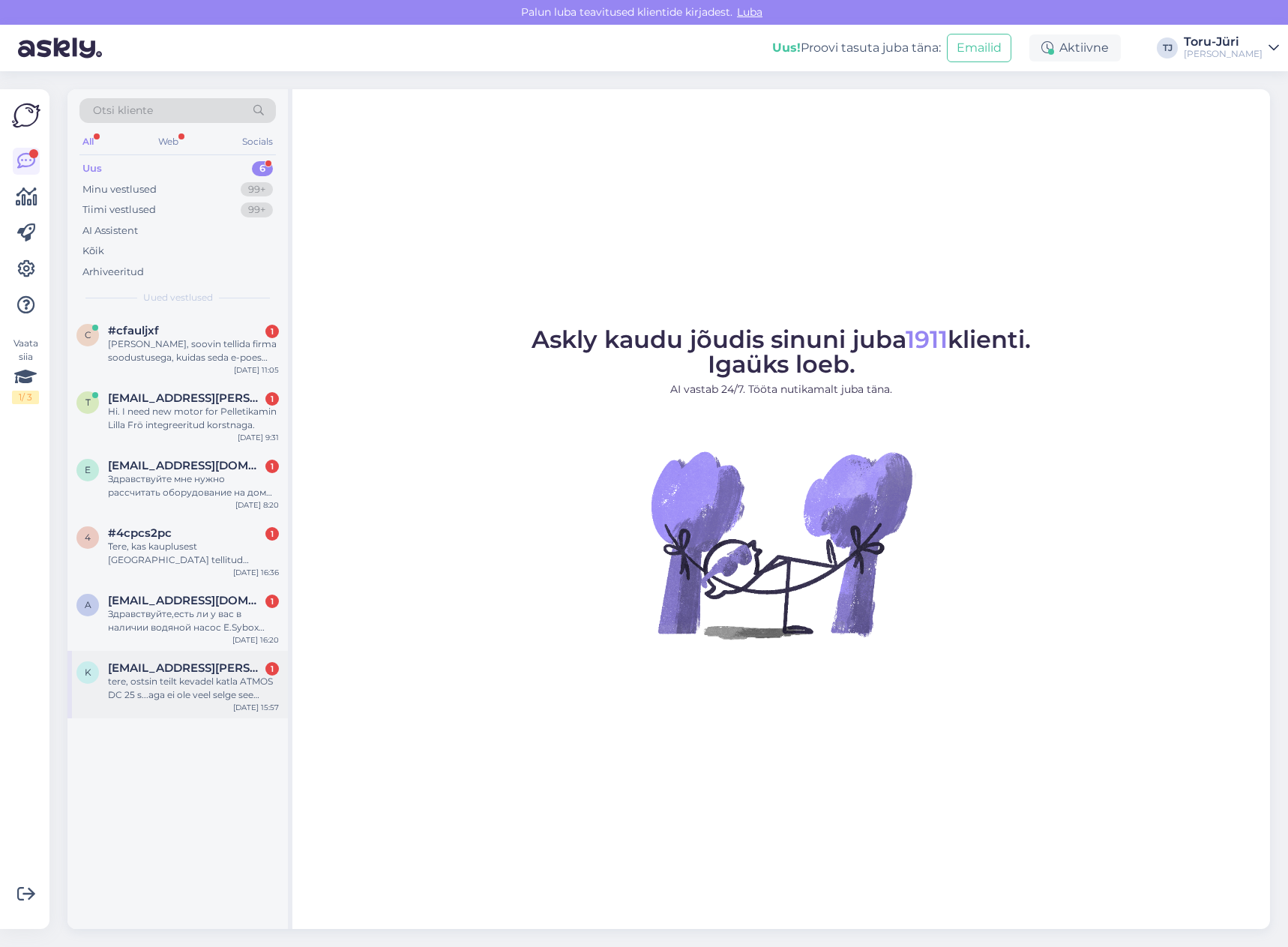
click at [198, 656] on div "k [EMAIL_ADDRESS][PERSON_NAME][DOMAIN_NAME] 1 tere, ostsin teilt kevadel katla …" at bounding box center [177, 684] width 220 height 67
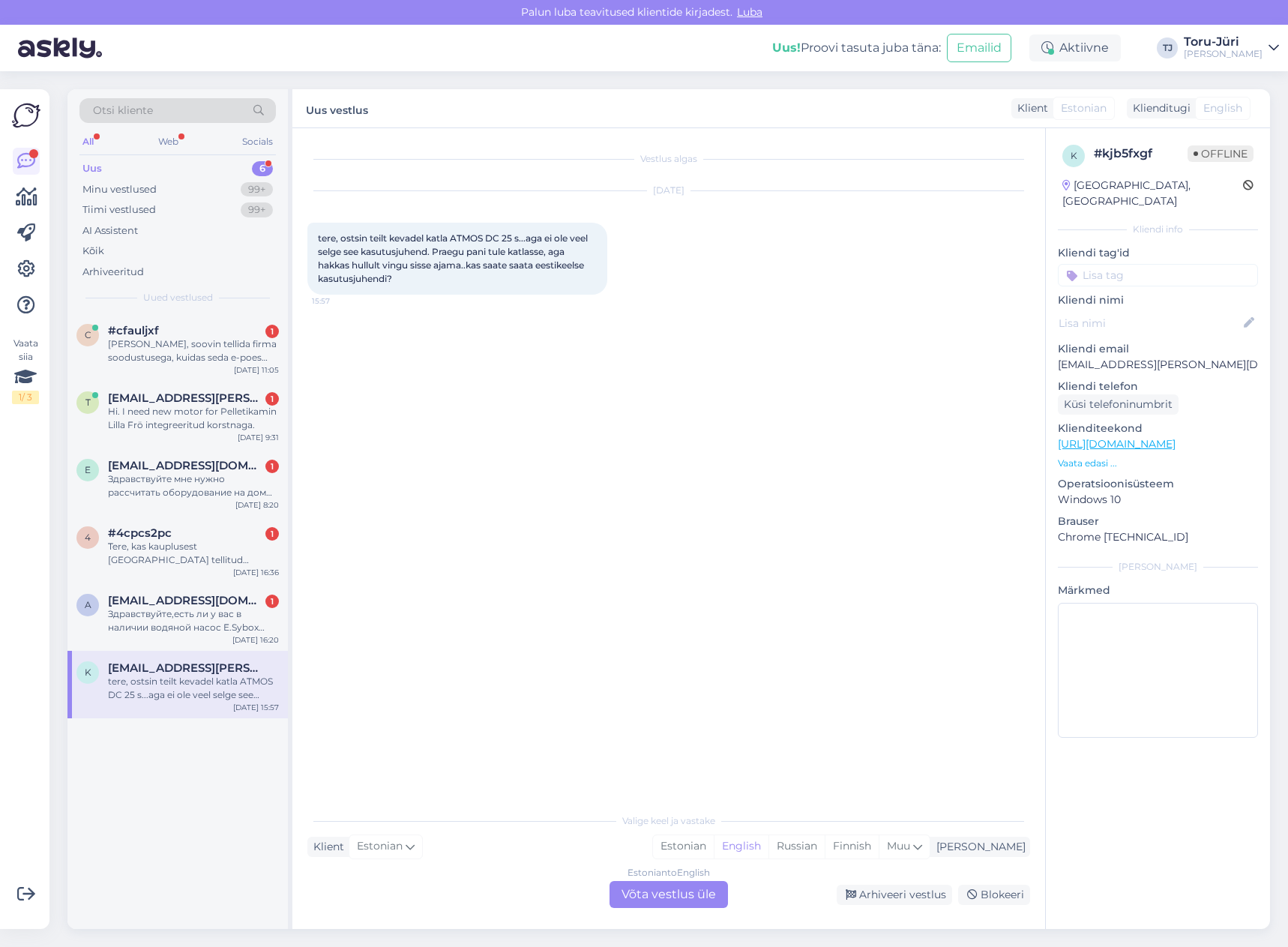
click at [649, 900] on div "Estonian to English Võta vestlus üle" at bounding box center [668, 894] width 118 height 27
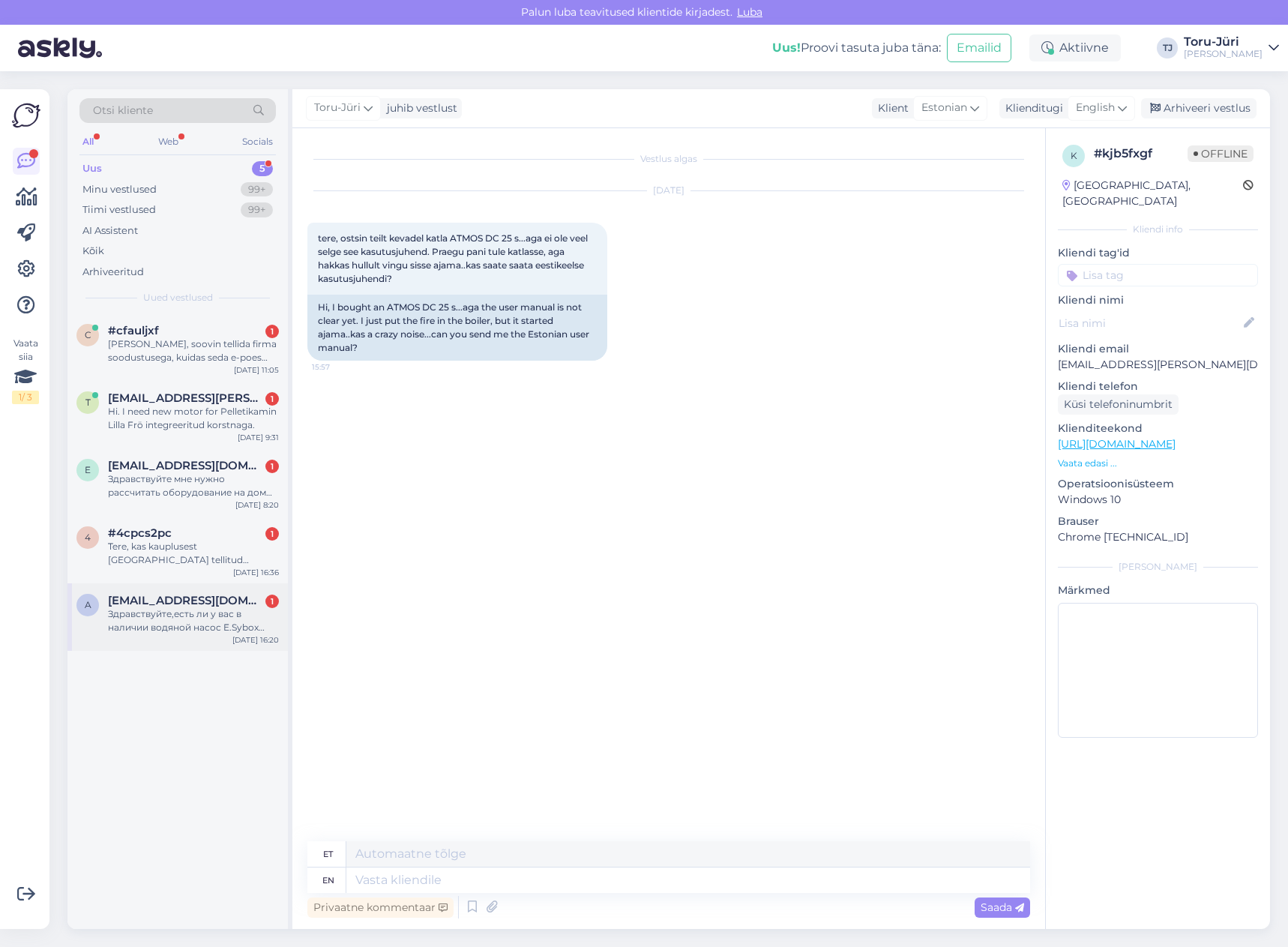
click at [224, 607] on div "Здравствуйте,есть ли у вас в наличии водяной насос E.Sybox DAB или DAB mini?" at bounding box center [193, 620] width 171 height 27
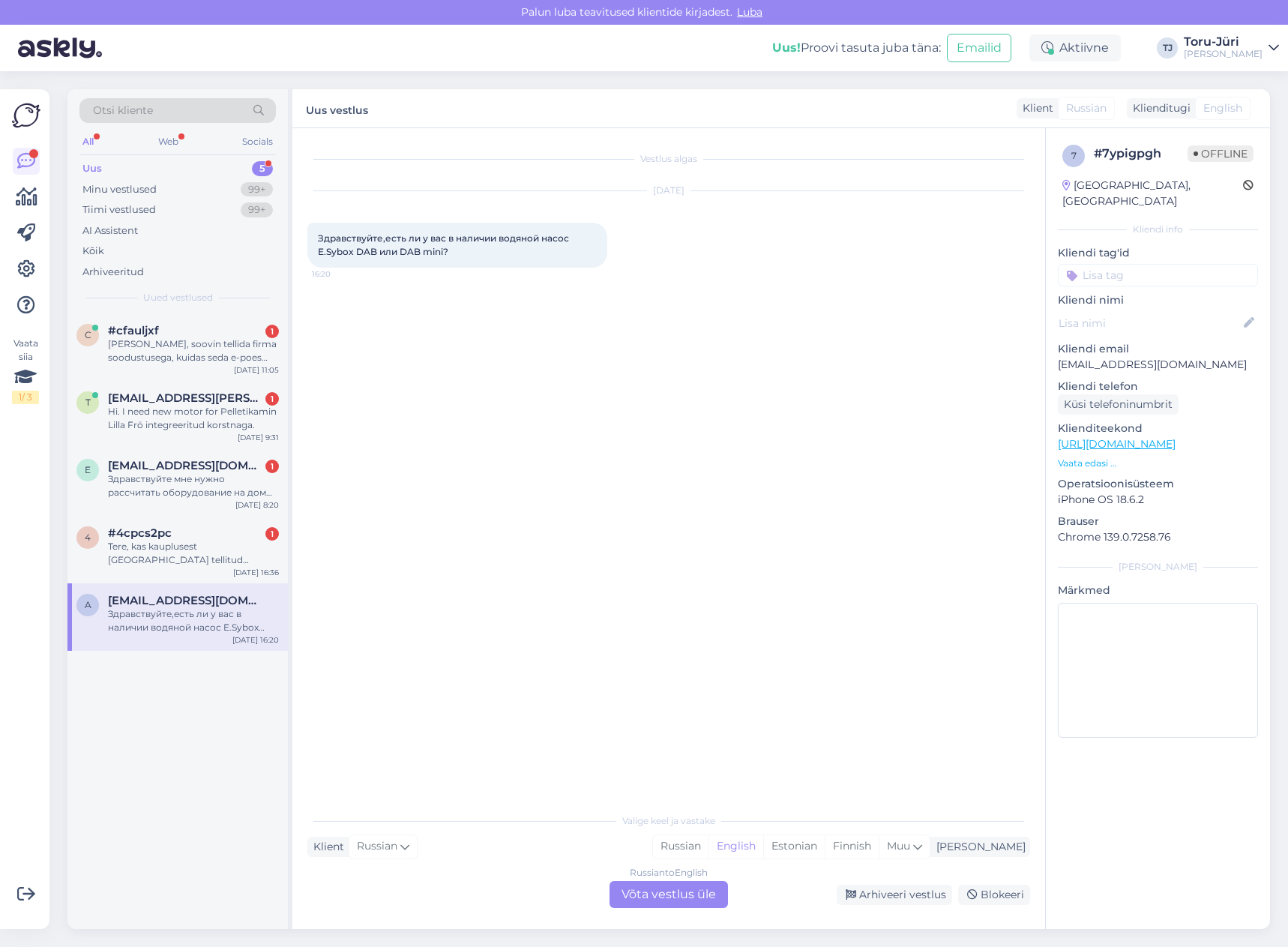
click at [674, 882] on div "Russian to English Võta vestlus üle" at bounding box center [668, 894] width 118 height 27
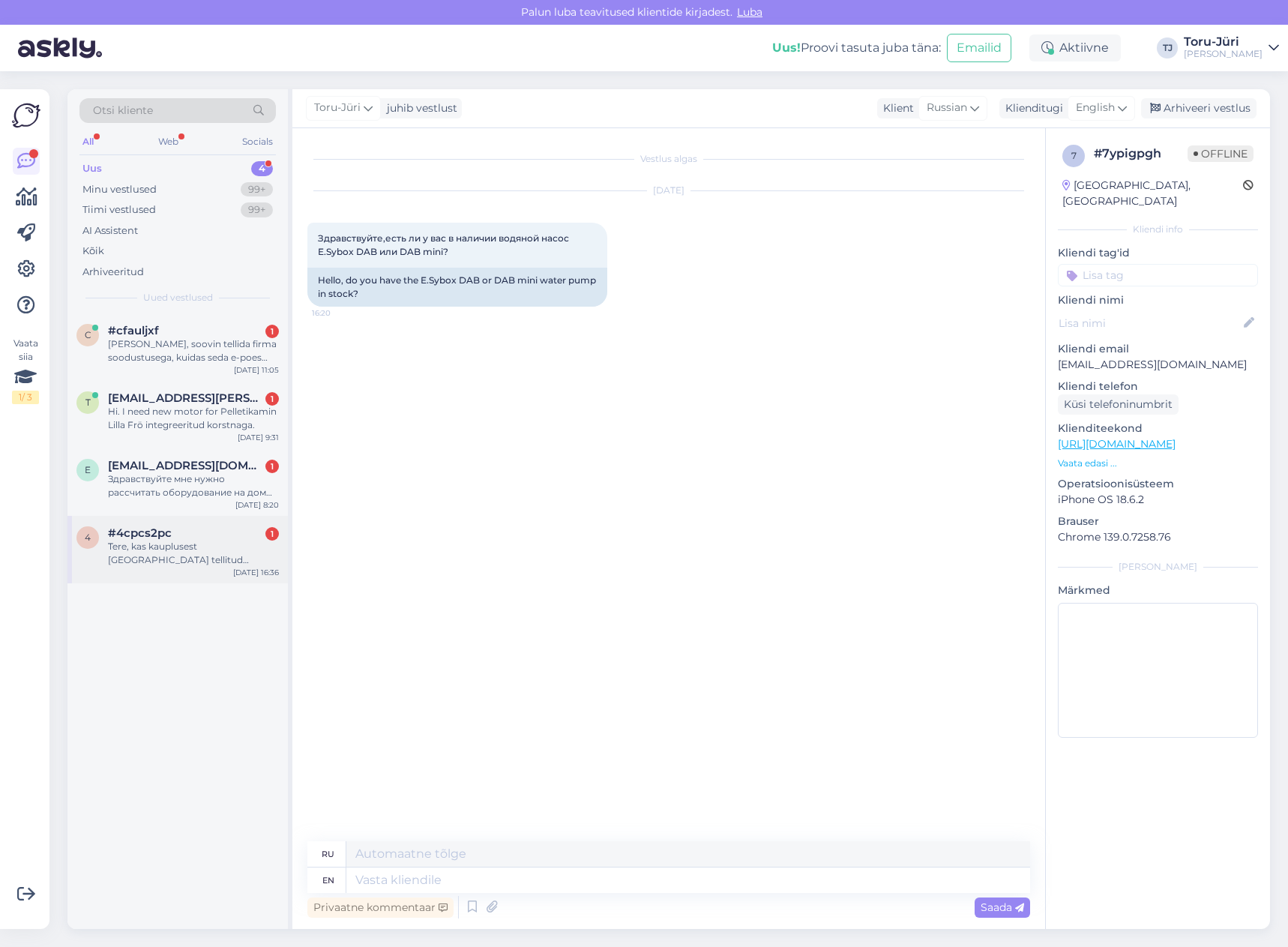
click at [180, 548] on div "Tere, kas kauplusest [GEOGRAPHIC_DATA] tellitud [PERSON_NAME] saab kätte?" at bounding box center [193, 553] width 171 height 27
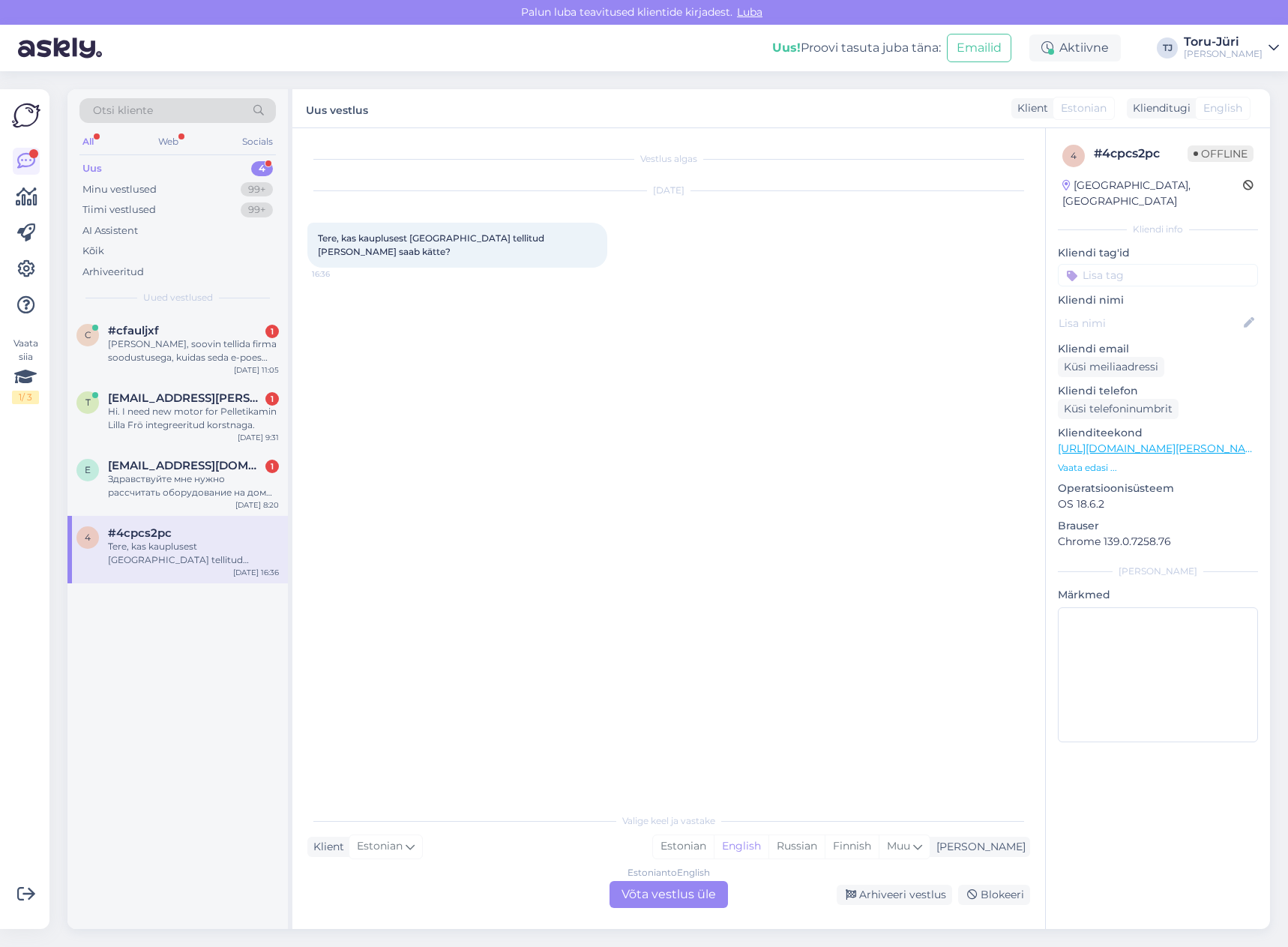
click at [672, 895] on div "Estonian to English Võta vestlus üle" at bounding box center [668, 894] width 118 height 27
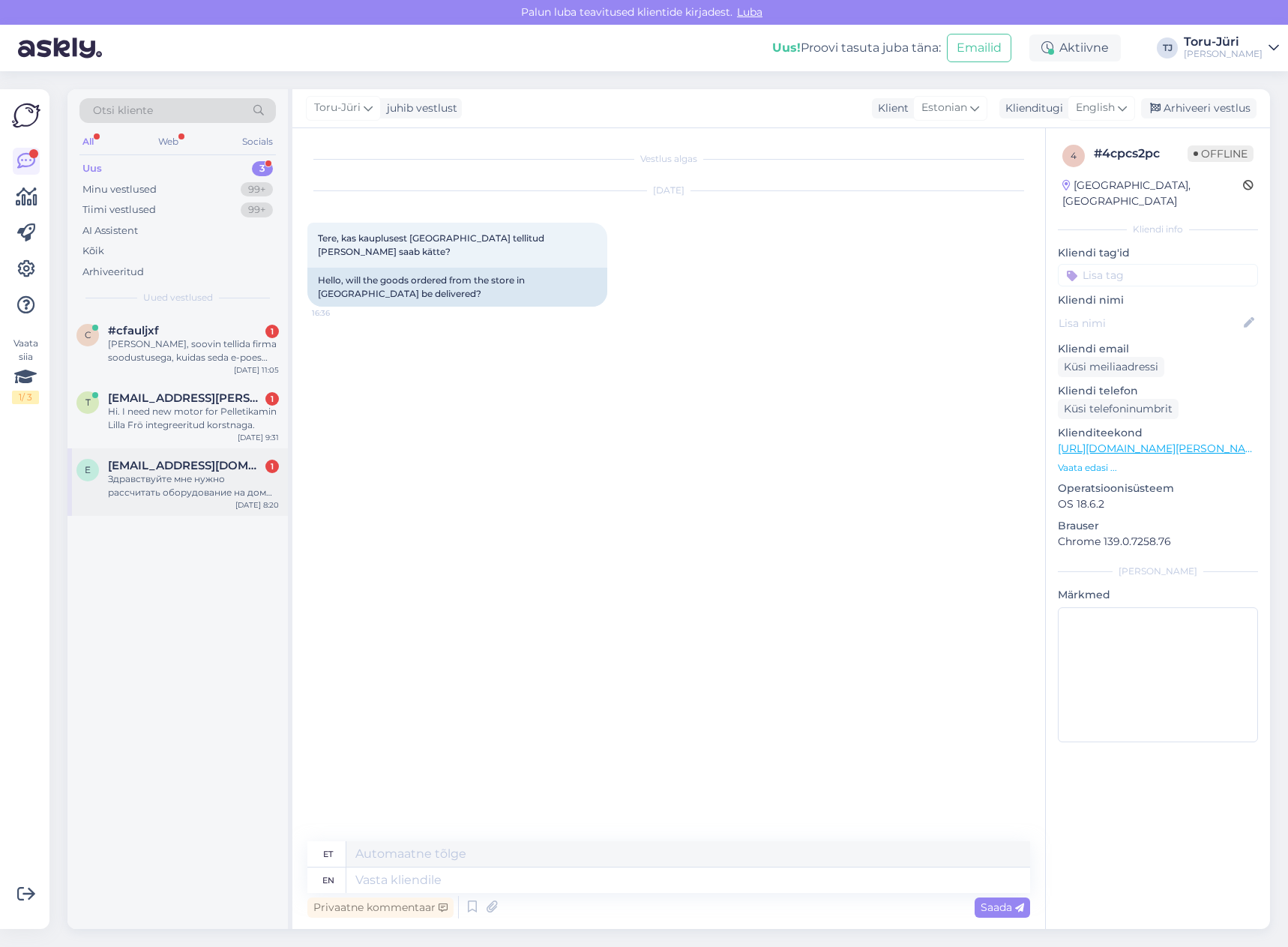
click at [185, 465] on span "[EMAIL_ADDRESS][DOMAIN_NAME]" at bounding box center [185, 465] width 156 height 13
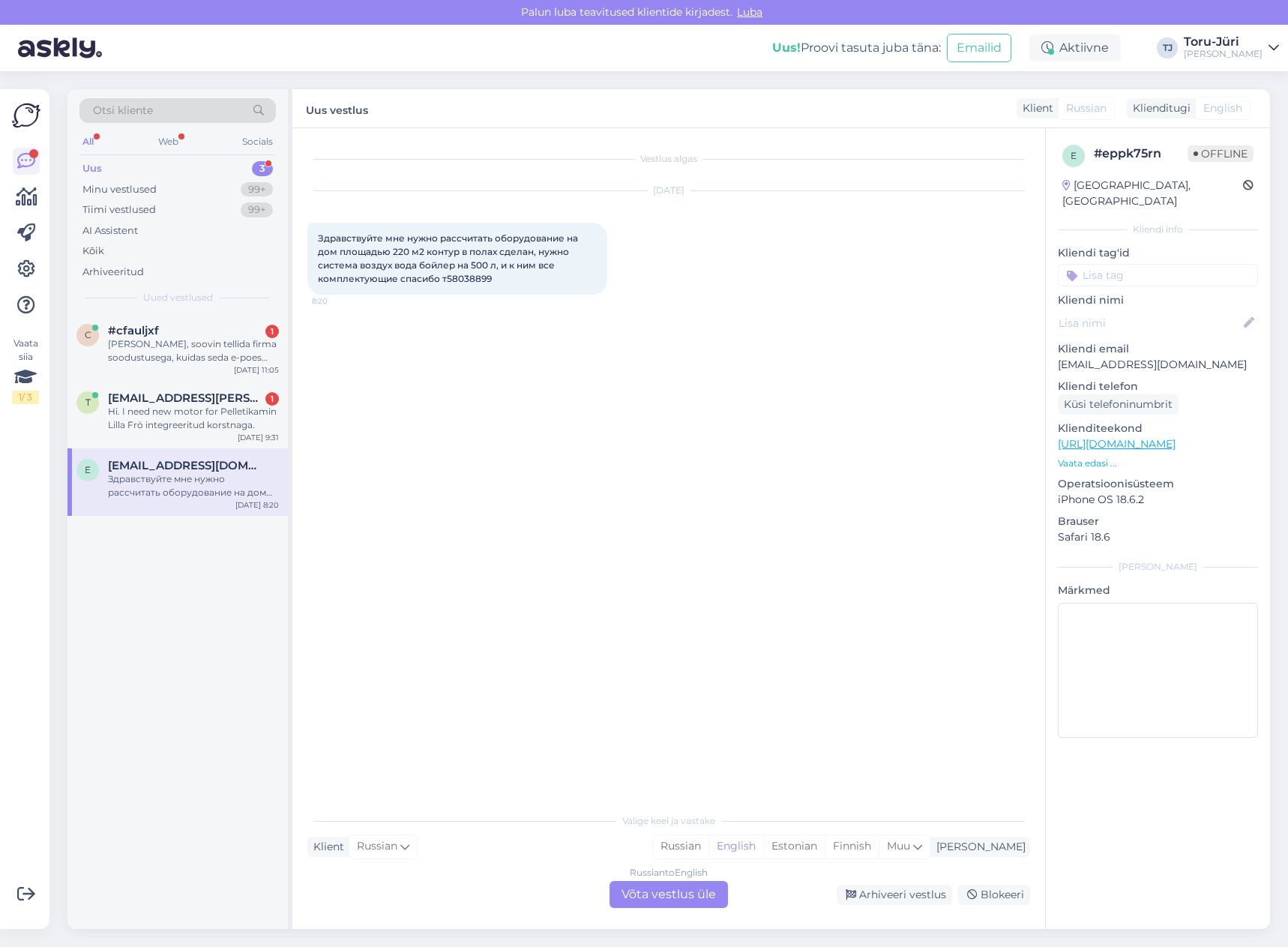
click at [680, 884] on div "Russian to English Võta vestlus üle" at bounding box center [668, 894] width 118 height 27
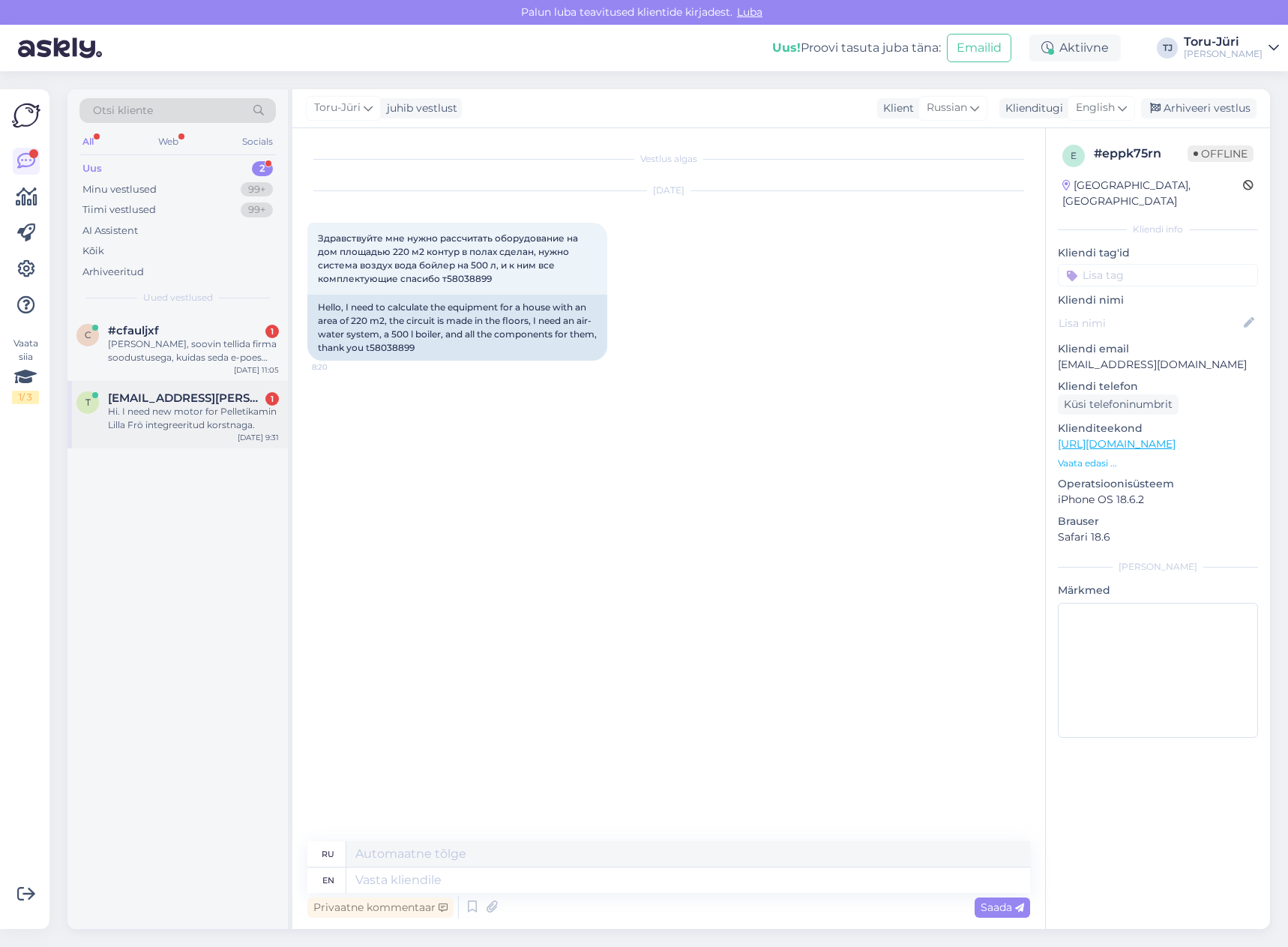
click at [203, 397] on span "[EMAIL_ADDRESS][PERSON_NAME][DOMAIN_NAME]" at bounding box center [185, 397] width 156 height 13
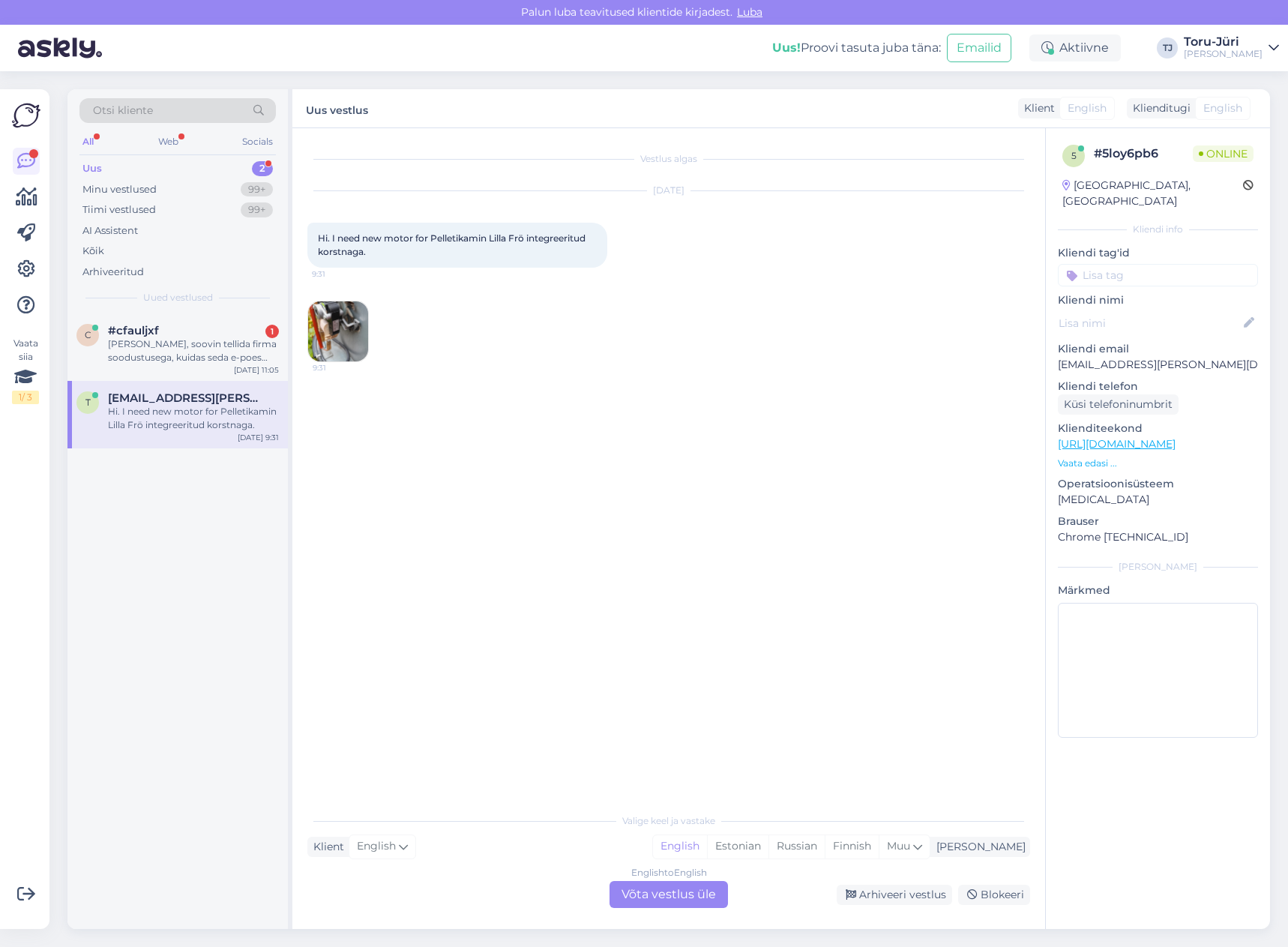
click at [707, 891] on div "English to English Võta vestlus üle" at bounding box center [668, 894] width 118 height 27
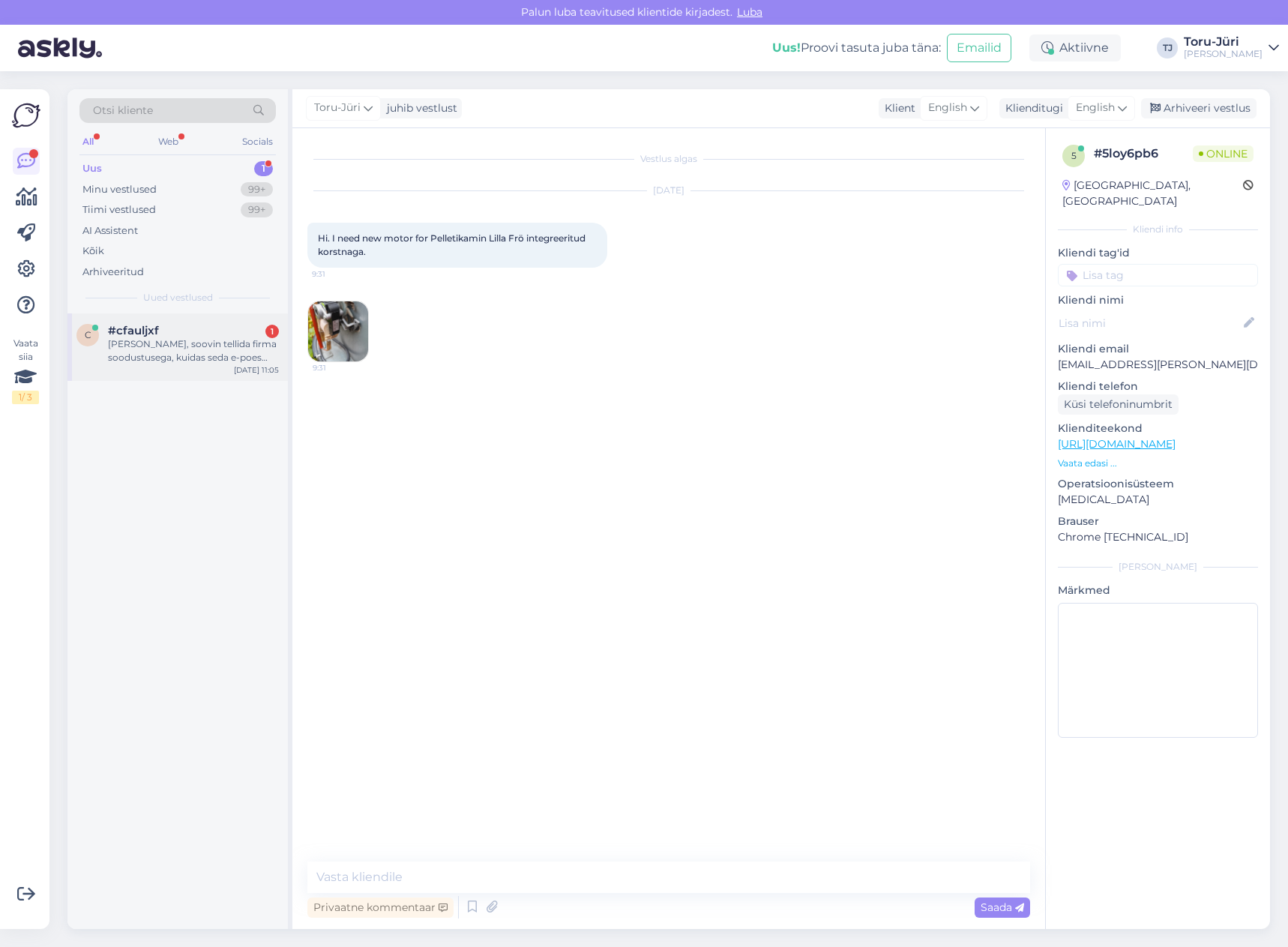
click at [170, 345] on div "[PERSON_NAME], soovin tellida firma soodustusega, kuidas seda e-poes märkida?" at bounding box center [193, 350] width 171 height 27
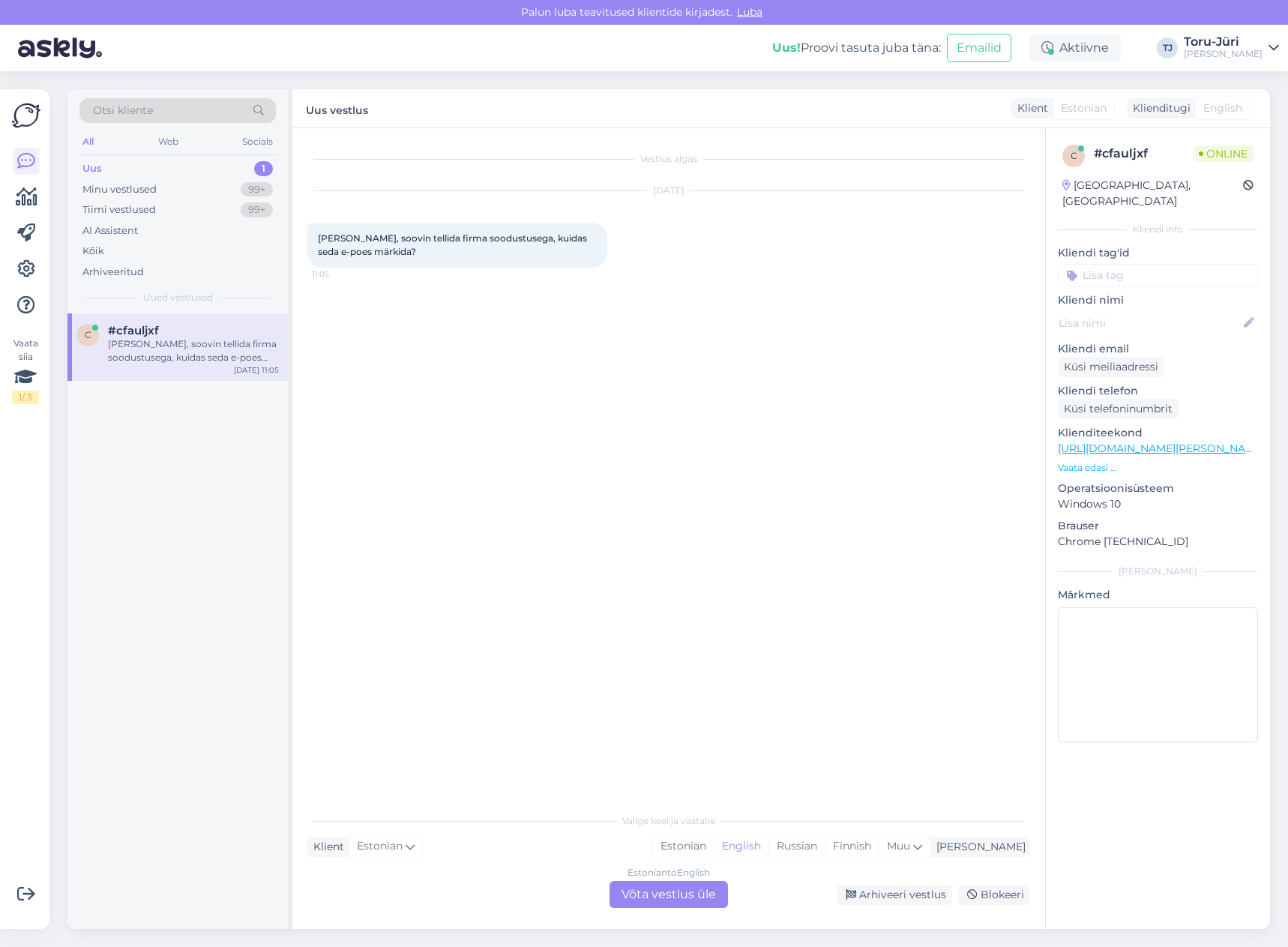
click at [652, 905] on div "Estonian to English Võta vestlus üle" at bounding box center [668, 894] width 118 height 27
